Goal: Navigation & Orientation: Find specific page/section

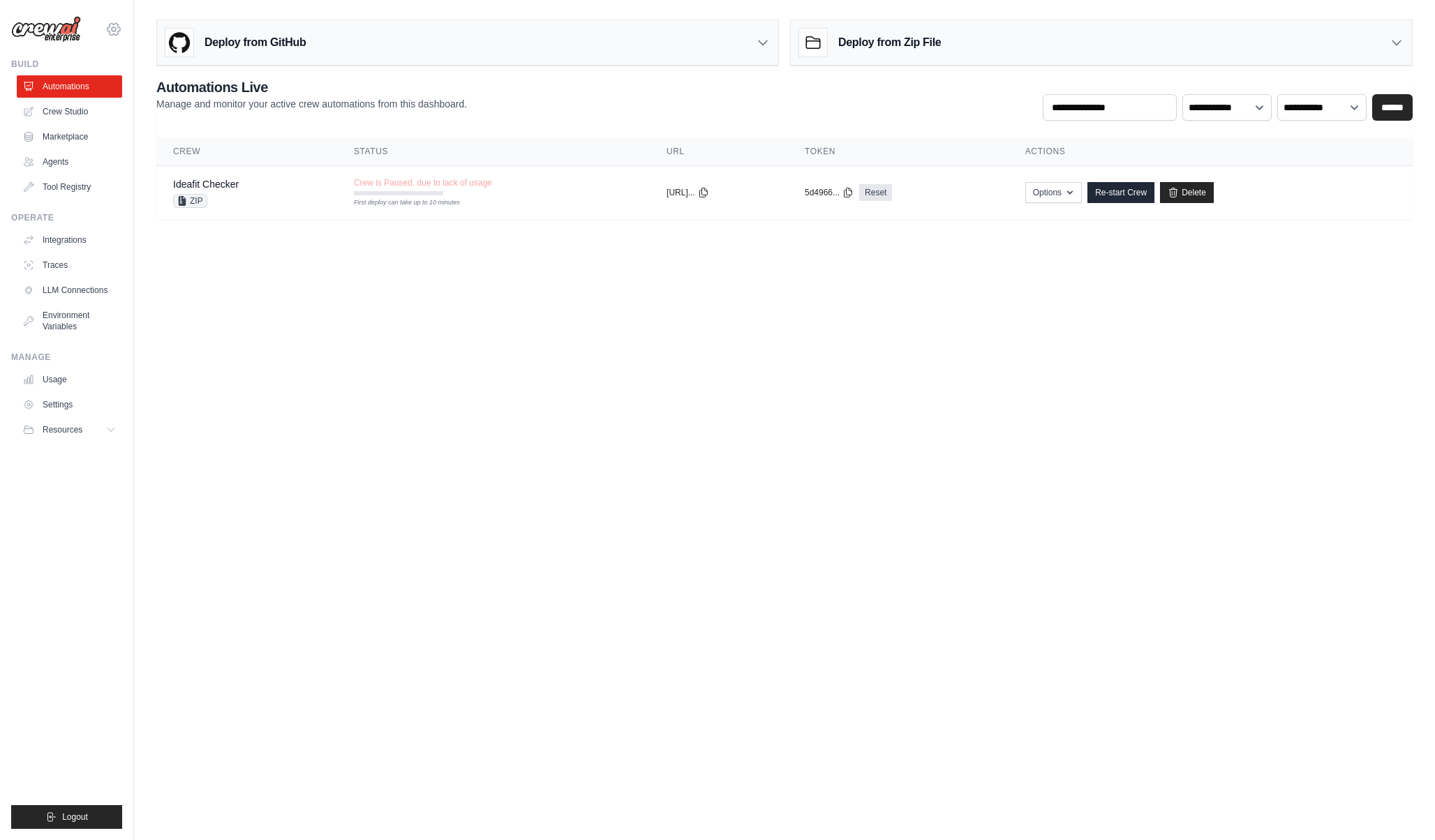
click at [110, 22] on icon at bounding box center [113, 29] width 17 height 17
click at [105, 88] on link "Settings" at bounding box center [113, 94] width 123 height 25
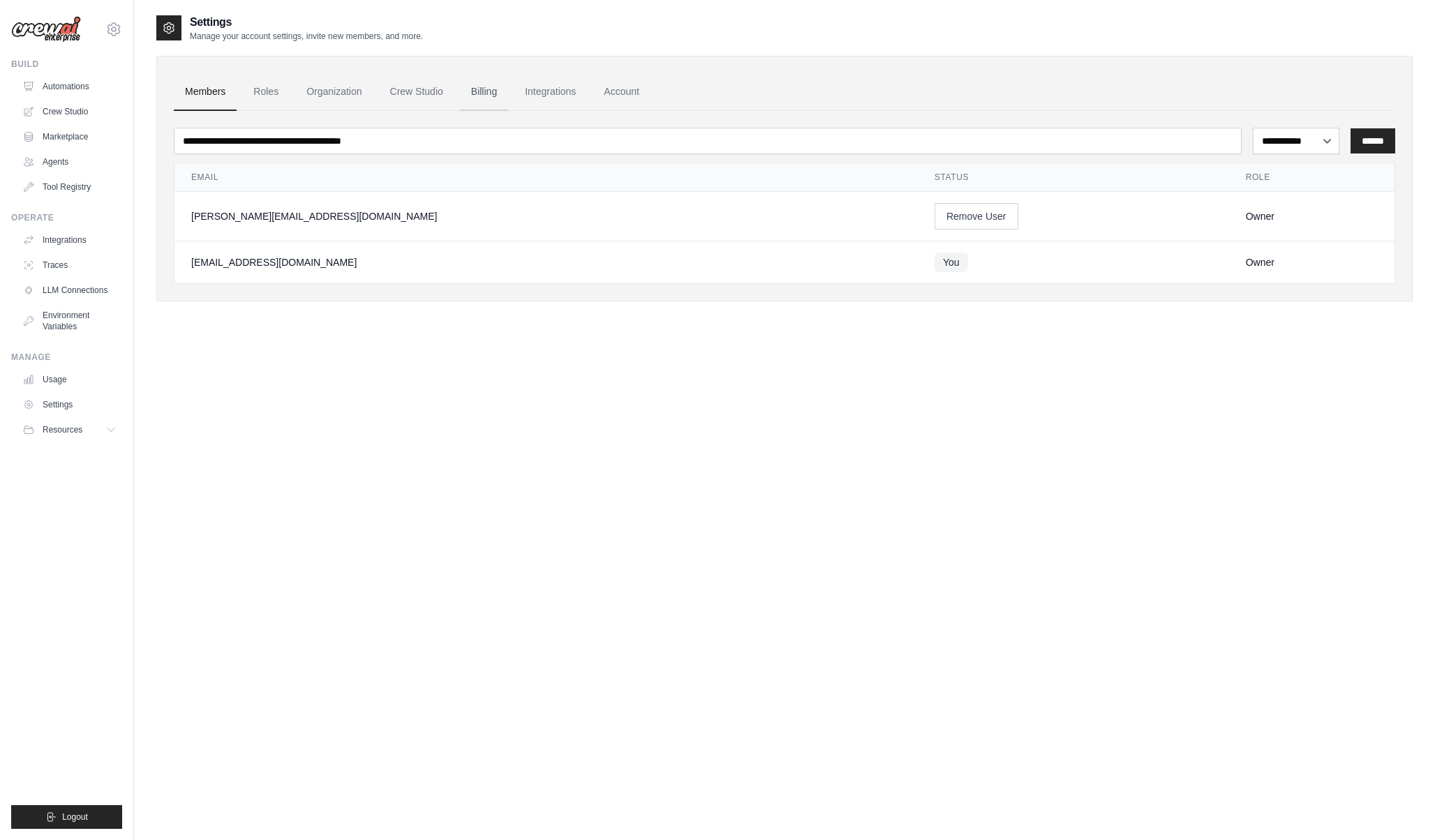
click at [508, 102] on link "Billing" at bounding box center [484, 92] width 48 height 38
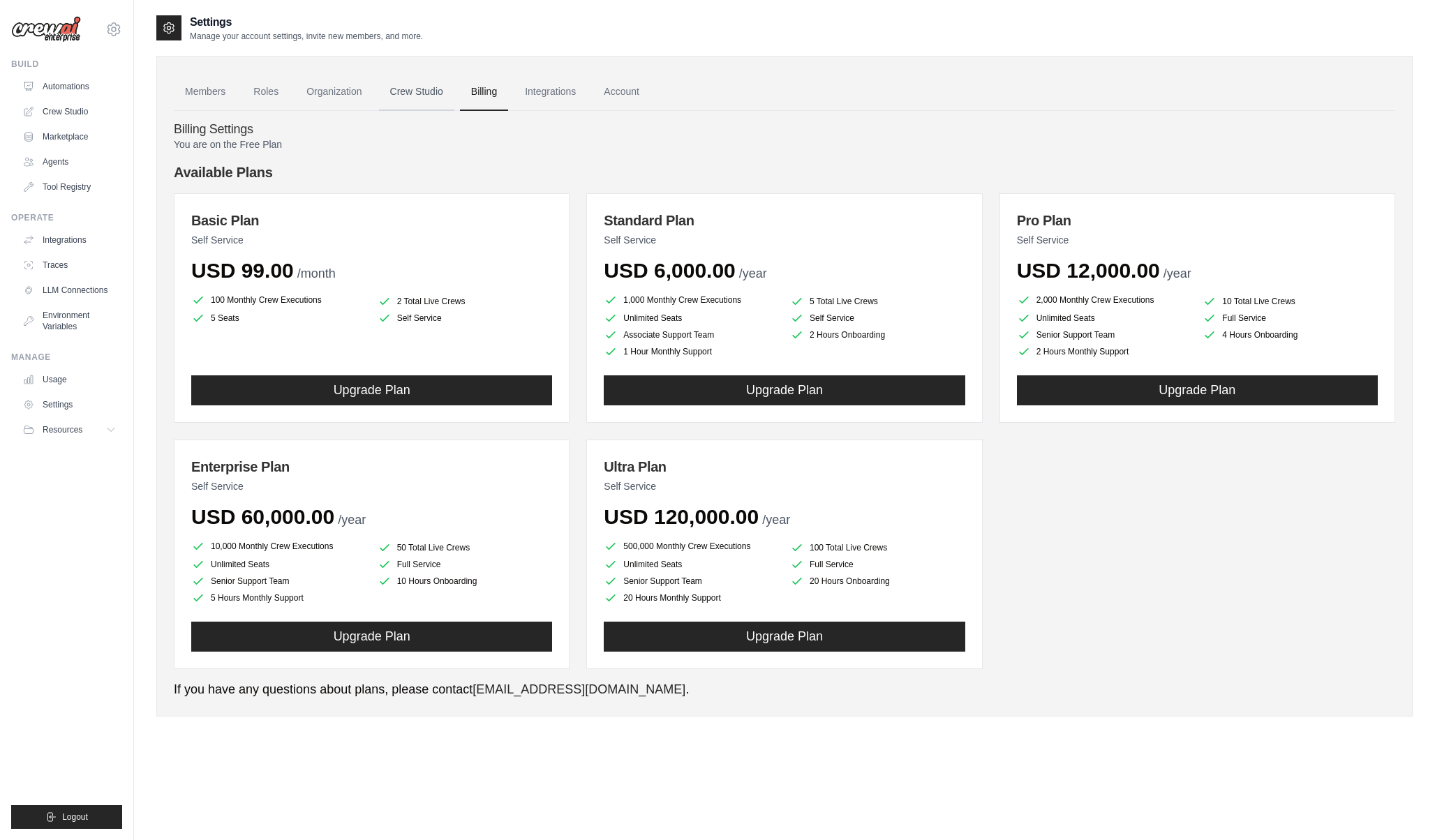
click at [412, 89] on link "Crew Studio" at bounding box center [416, 92] width 75 height 38
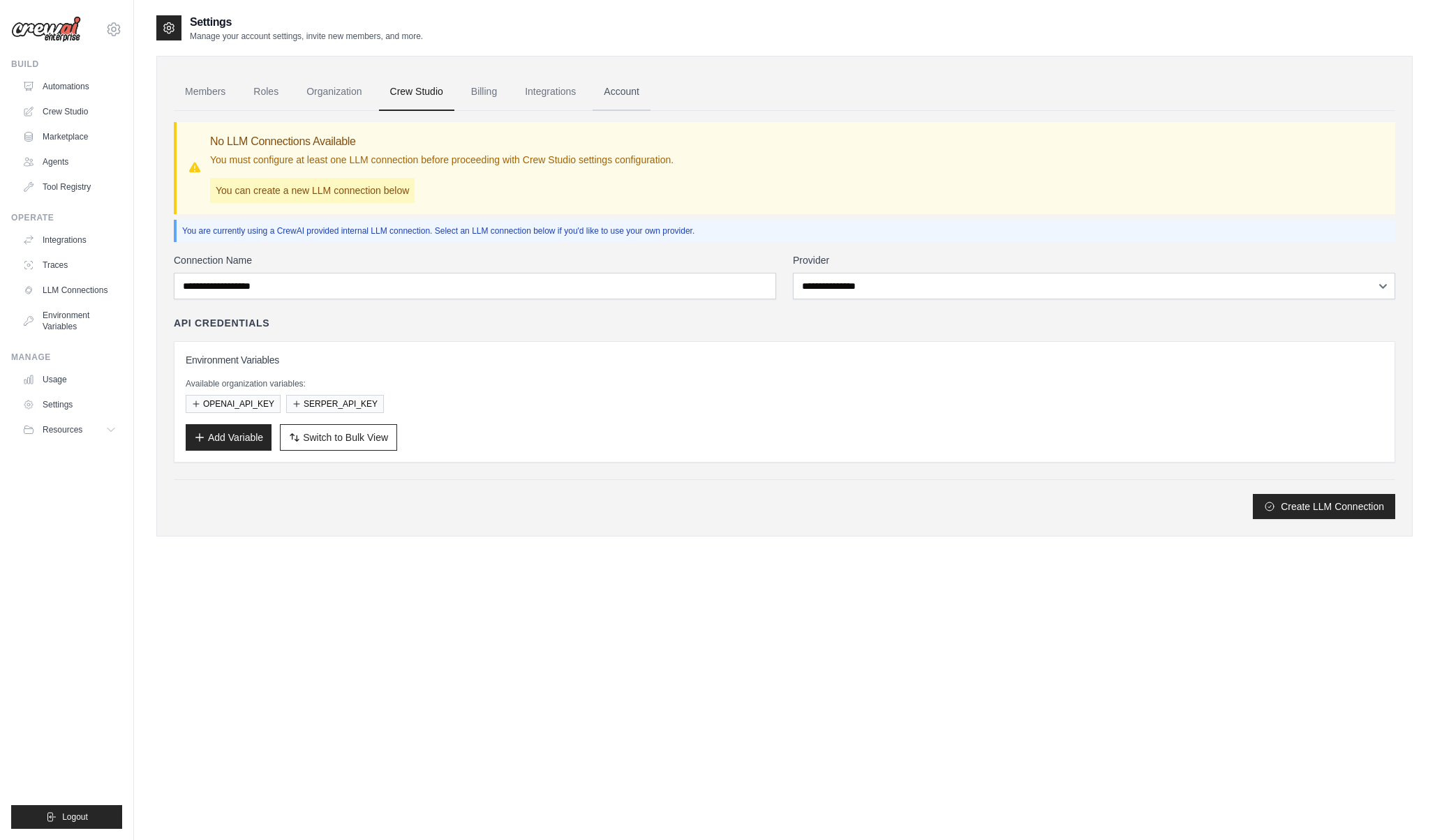
click at [651, 97] on link "Account" at bounding box center [622, 92] width 58 height 38
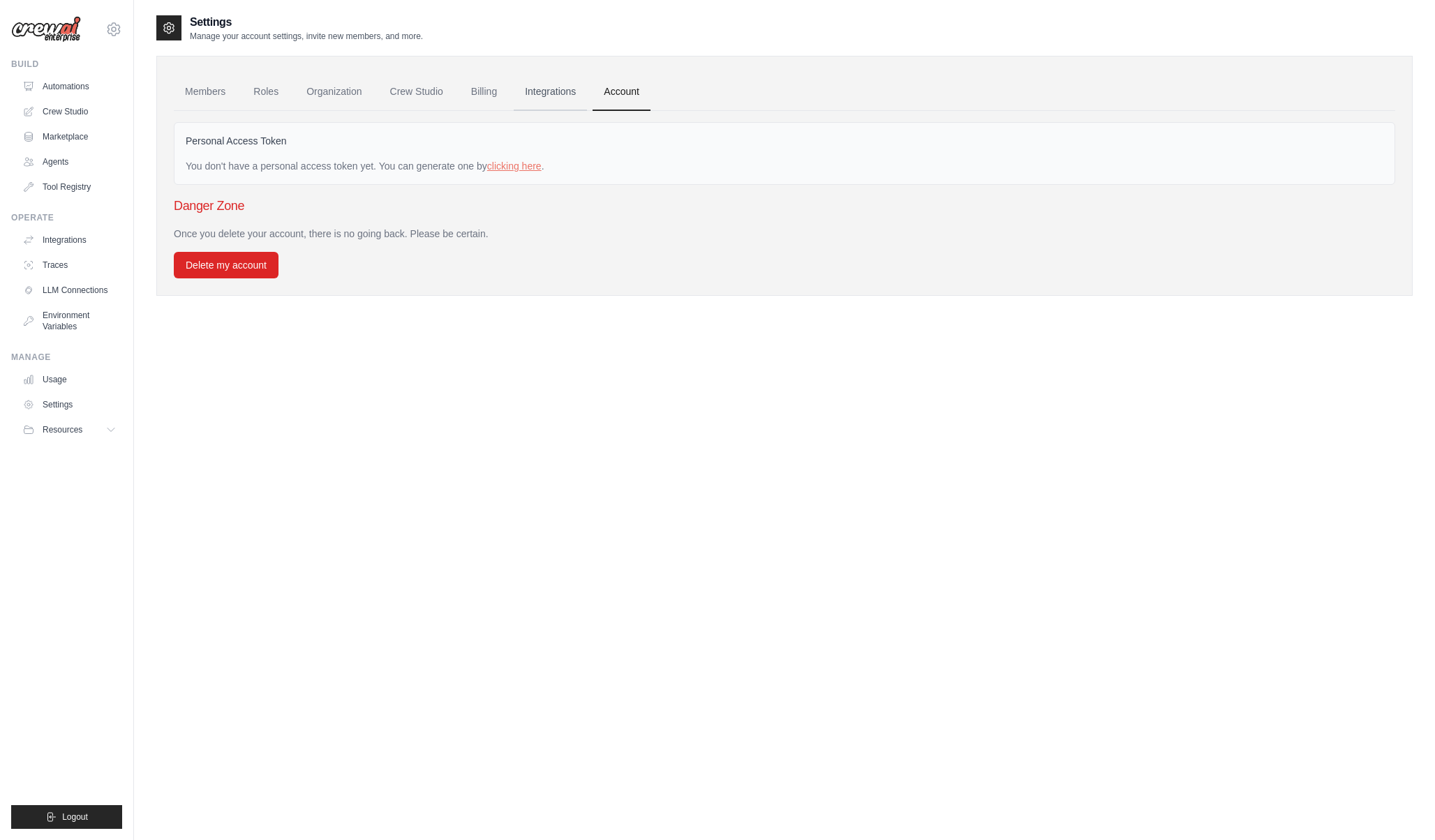
click at [587, 95] on link "Integrations" at bounding box center [550, 92] width 73 height 38
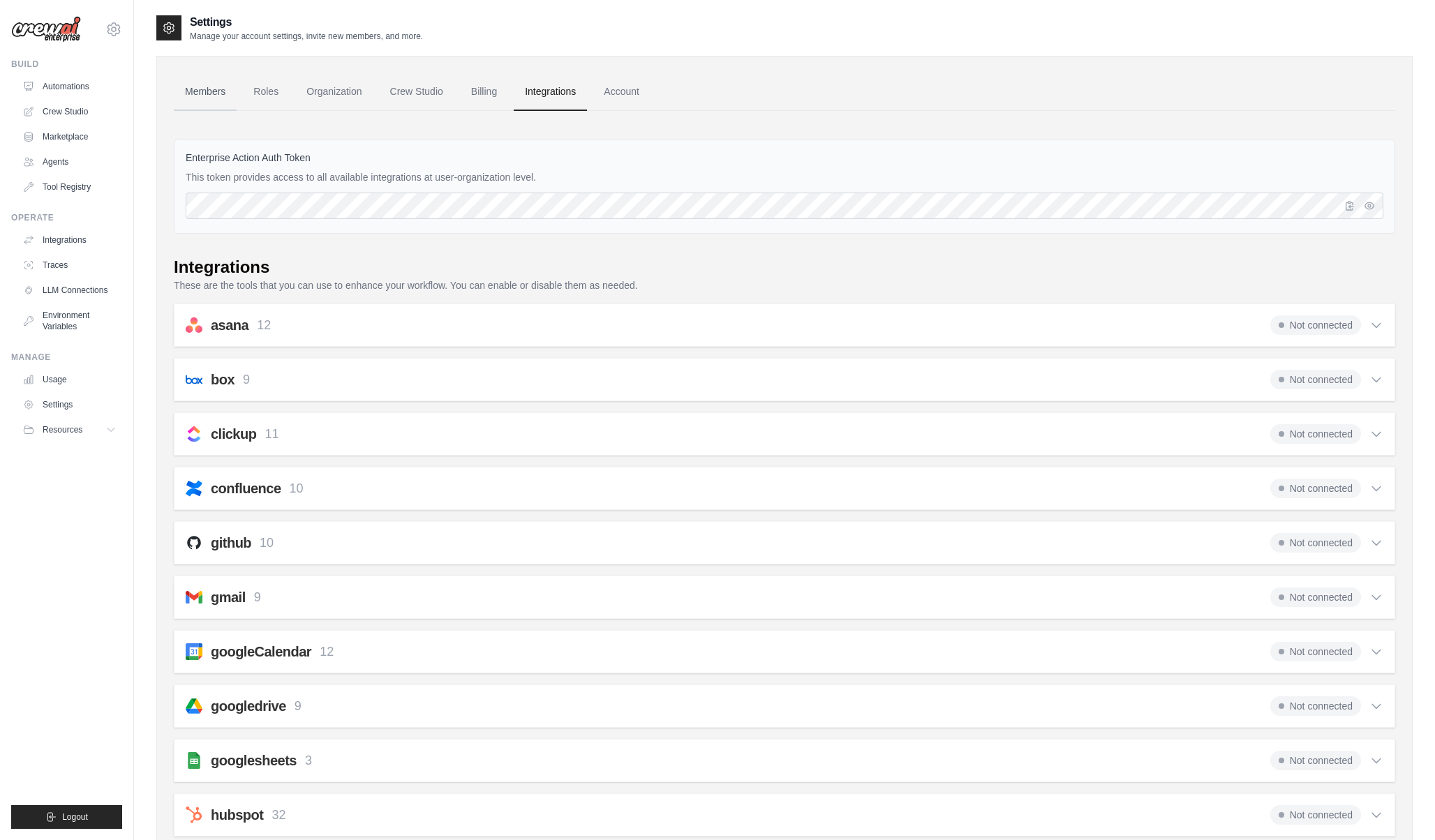
click at [237, 93] on link "Members" at bounding box center [205, 92] width 63 height 38
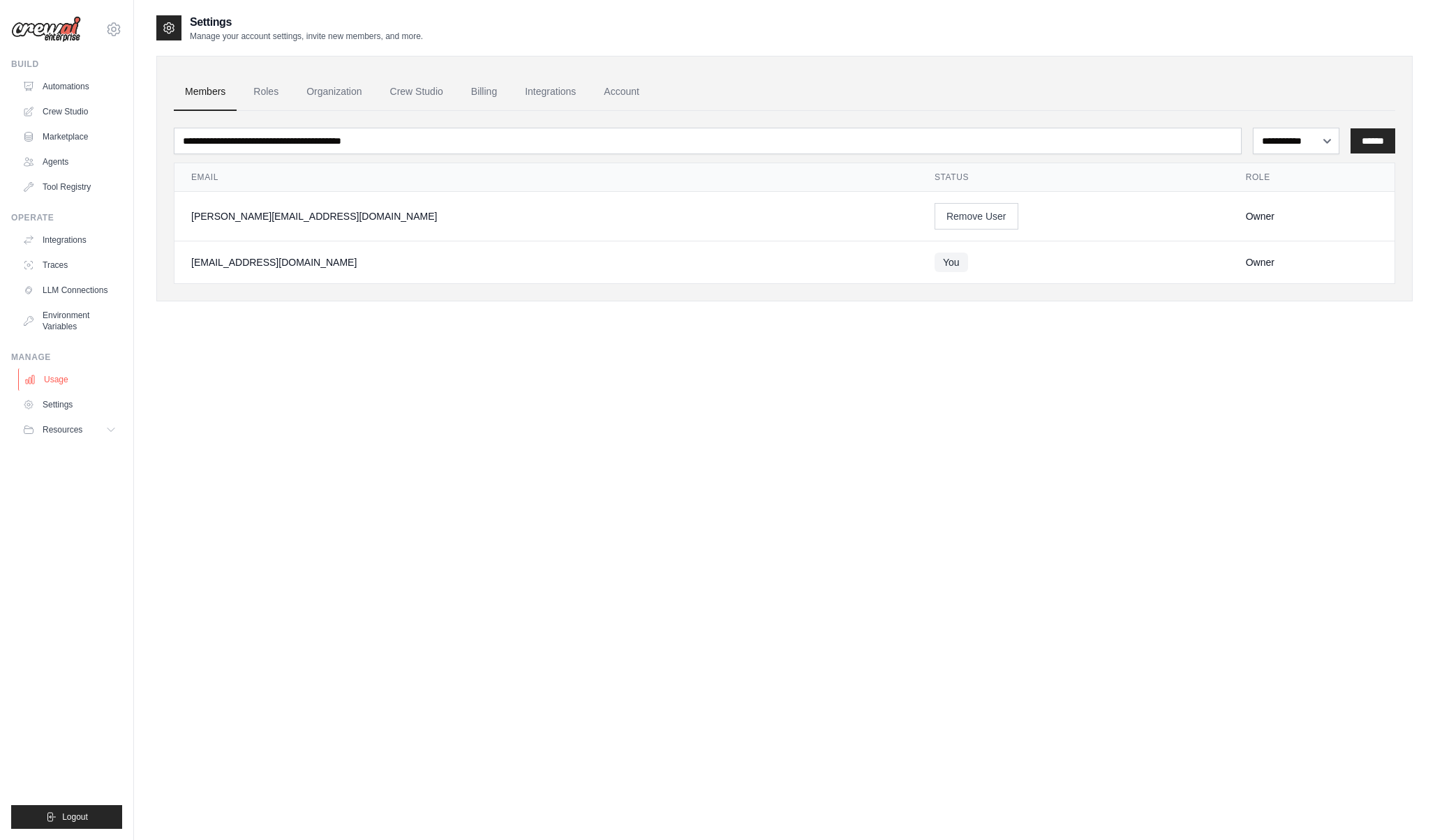
click at [69, 373] on link "Usage" at bounding box center [71, 379] width 105 height 22
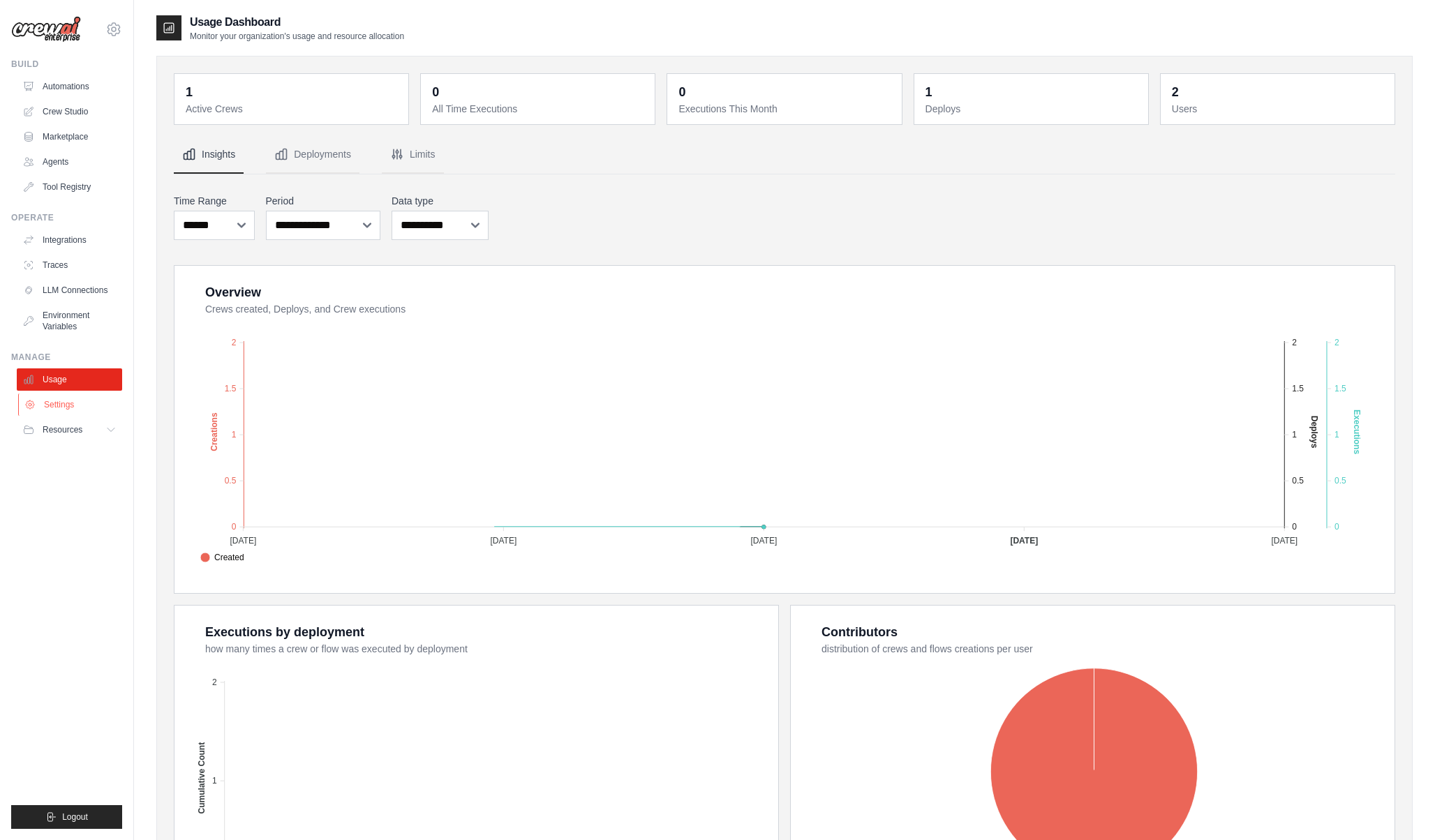
click at [74, 395] on link "Settings" at bounding box center [71, 404] width 105 height 22
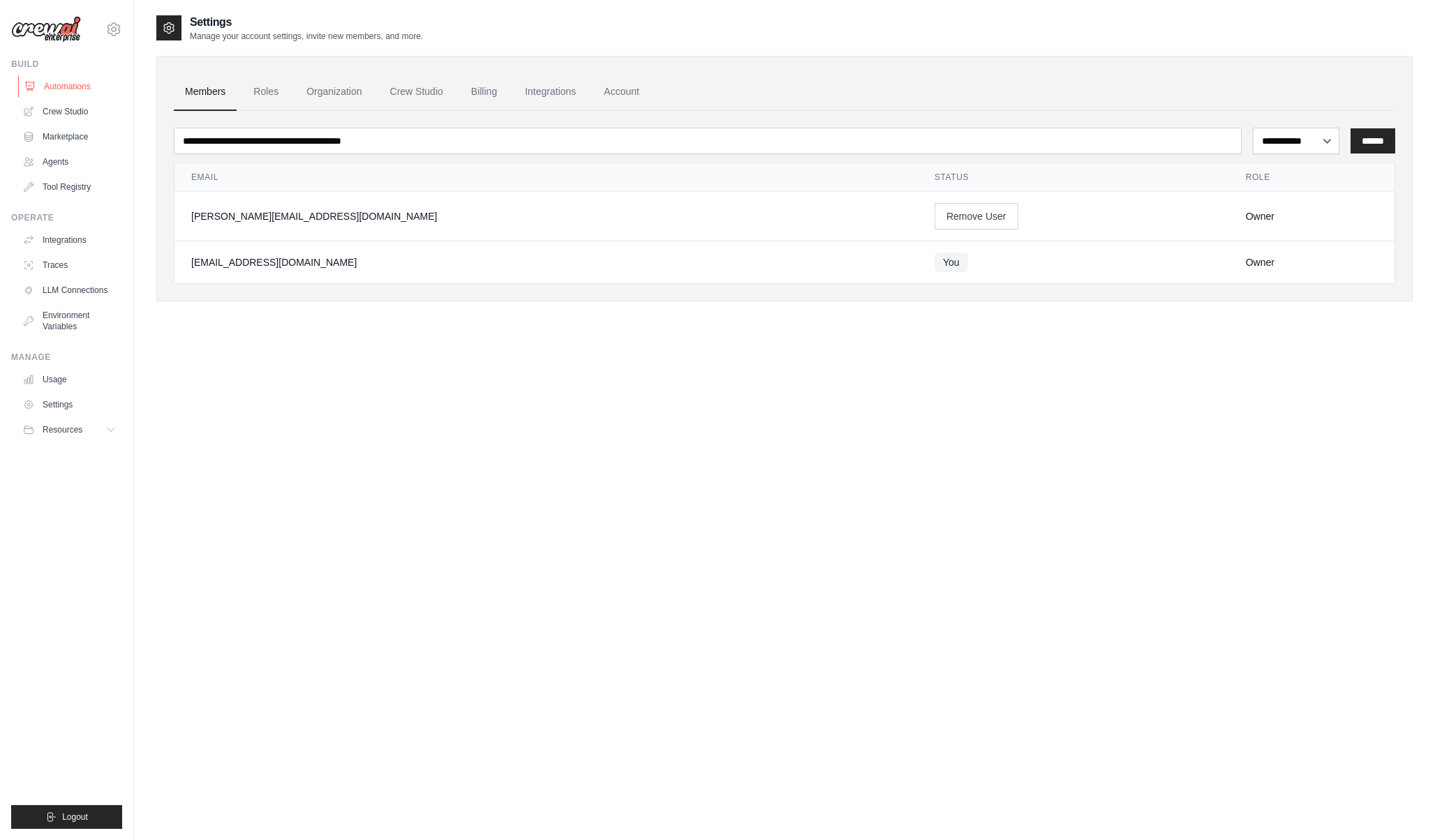
click at [89, 91] on link "Automations" at bounding box center [71, 86] width 105 height 22
